Goal: Information Seeking & Learning: Learn about a topic

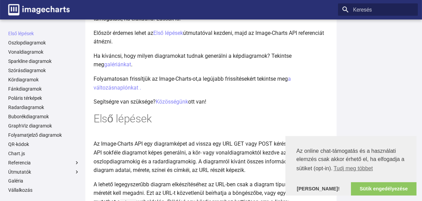
scroll to position [82, 0]
click at [377, 191] on link "Sütik engedélyezése" at bounding box center [384, 189] width 66 height 14
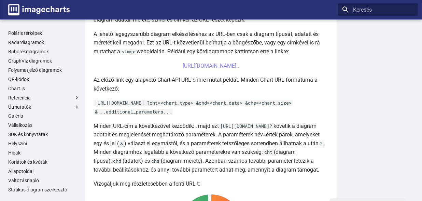
scroll to position [246, 0]
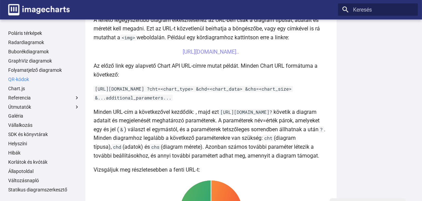
click at [19, 79] on font "QR-kódok" at bounding box center [18, 79] width 21 height 5
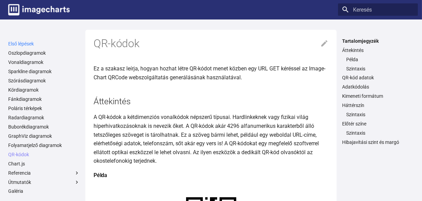
click at [31, 41] on font "Első lépések" at bounding box center [21, 43] width 26 height 5
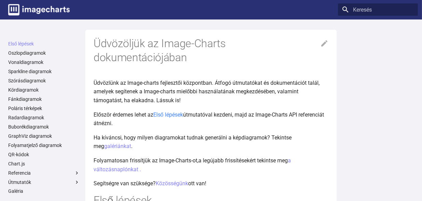
click at [171, 115] on font "Első lépések" at bounding box center [168, 114] width 30 height 6
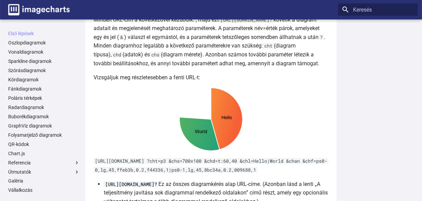
scroll to position [334, 0]
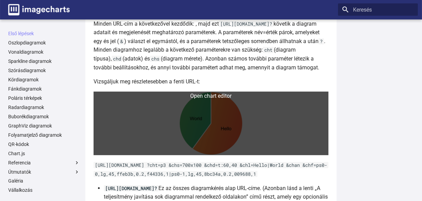
click at [220, 120] on link at bounding box center [211, 124] width 235 height 64
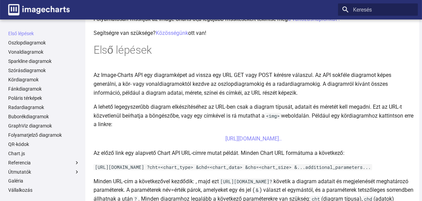
scroll to position [164, 0]
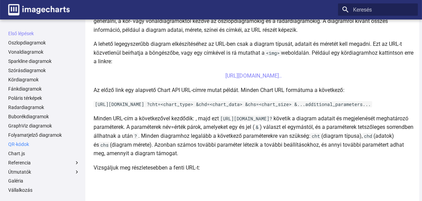
click at [24, 143] on font "QR-kódok" at bounding box center [18, 143] width 21 height 5
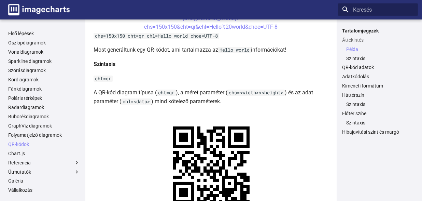
scroll to position [205, 0]
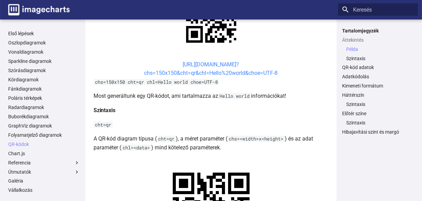
click at [191, 70] on font "chs=150x150&cht=qr&chl=Hello%20world&choe=UTF-8" at bounding box center [212, 73] width 134 height 6
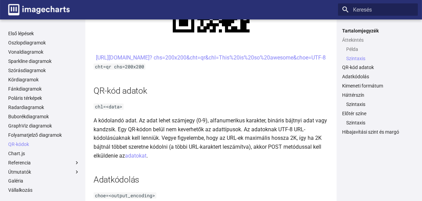
scroll to position [423, 0]
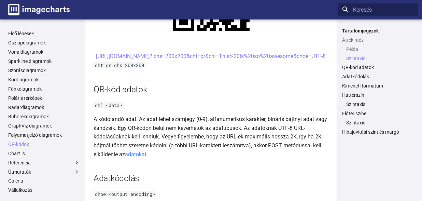
click at [138, 157] on font "adatokat" at bounding box center [136, 154] width 22 height 6
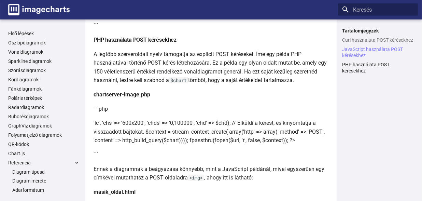
scroll to position [572, 0]
